Goal: Find specific page/section

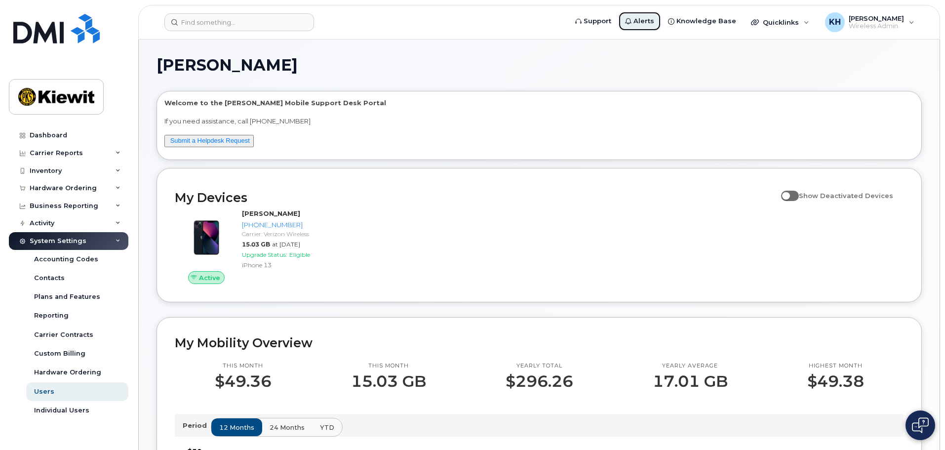
click at [631, 18] on icon at bounding box center [628, 21] width 6 height 6
click at [654, 22] on span "Alerts" at bounding box center [643, 21] width 21 height 10
click at [53, 130] on link "Dashboard" at bounding box center [68, 135] width 119 height 18
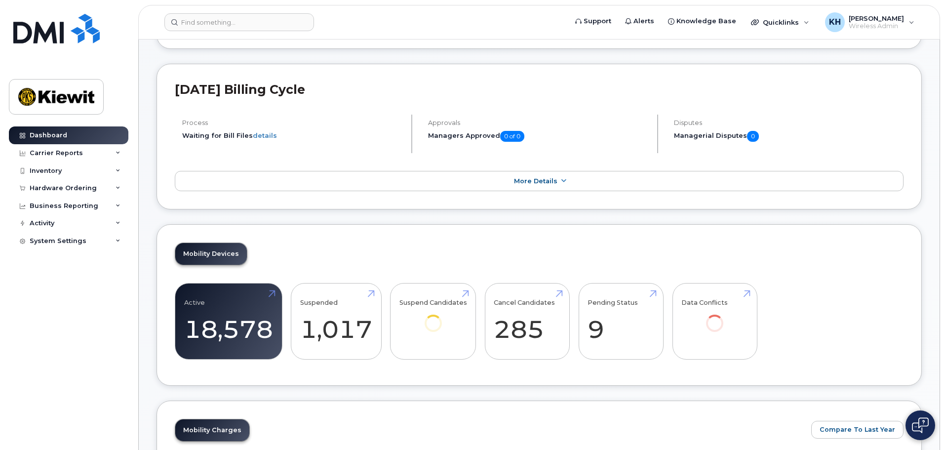
scroll to position [164, 0]
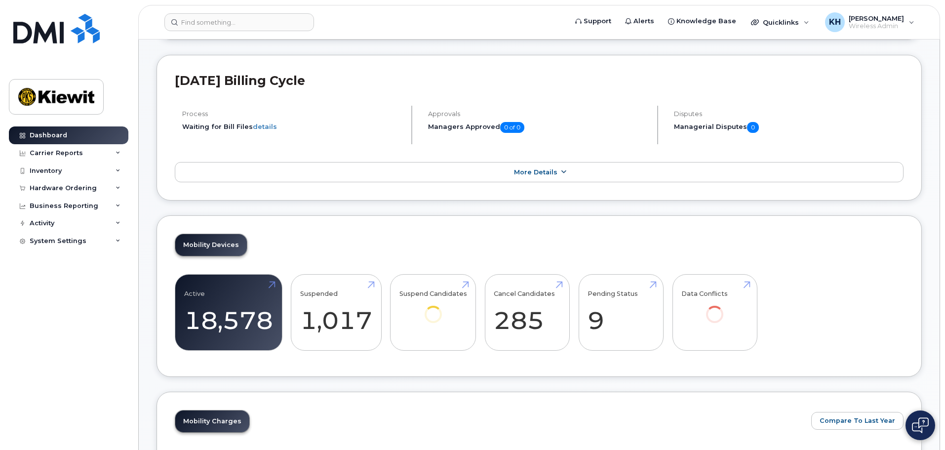
click at [555, 177] on link "More Details" at bounding box center [539, 172] width 729 height 21
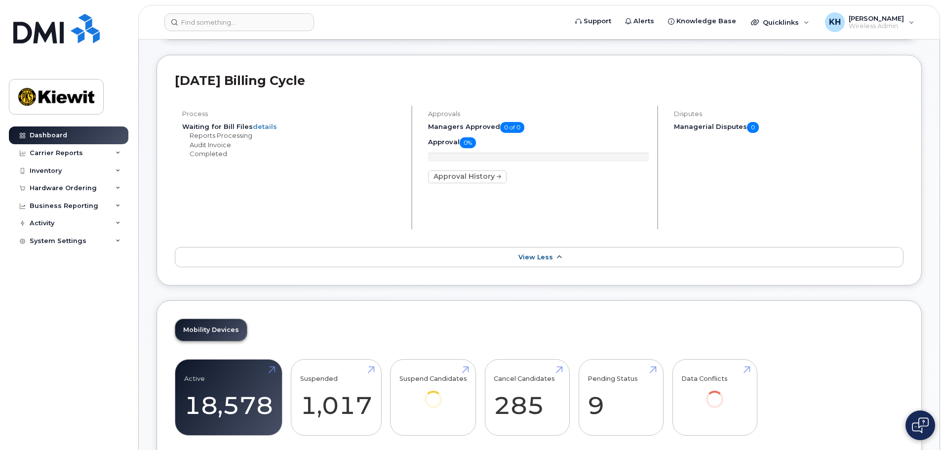
click at [553, 254] on link "View Less" at bounding box center [539, 257] width 729 height 21
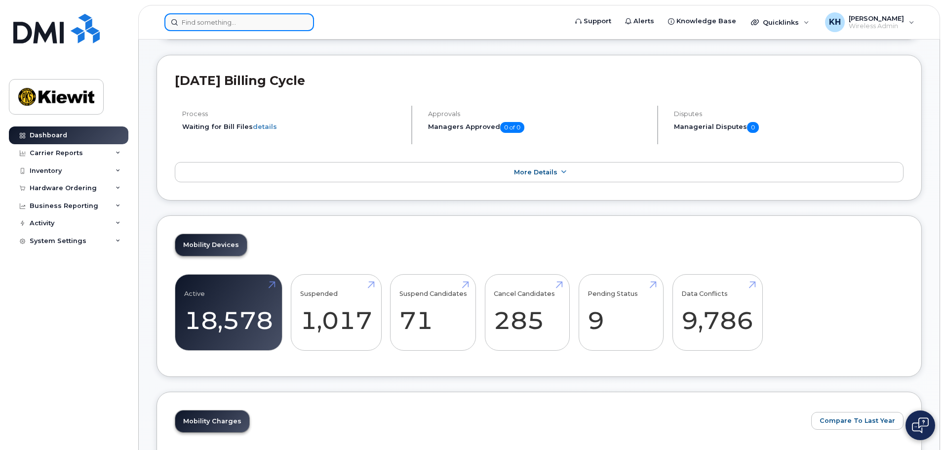
click at [271, 24] on input at bounding box center [239, 22] width 150 height 18
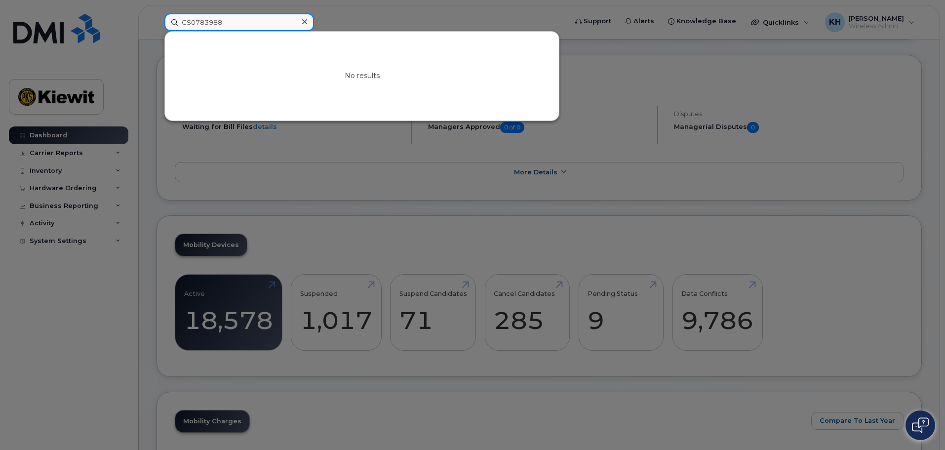
type input "CS0783988"
